Goal: Navigation & Orientation: Go to known website

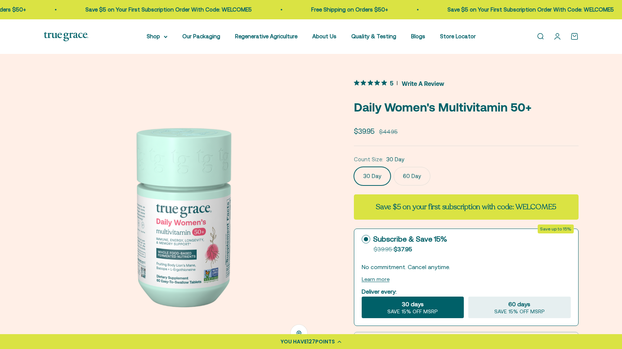
click at [67, 35] on img at bounding box center [66, 36] width 45 height 9
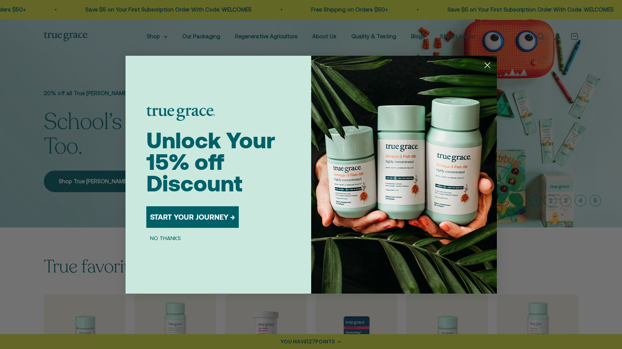
click at [65, 54] on div "Close dialog Unlock Your 15% off Discount START YOUR JOURNEY → NO THANKS Submit" at bounding box center [311, 174] width 622 height 349
